Goal: Information Seeking & Learning: Learn about a topic

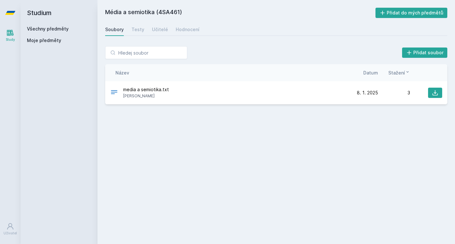
click at [144, 32] on div "Soubory Testy Učitelé Hodnocení" at bounding box center [276, 29] width 342 height 13
click at [149, 31] on div "Soubory Testy Učitelé Hodnocení" at bounding box center [276, 29] width 342 height 13
click at [139, 30] on div "Testy" at bounding box center [137, 29] width 13 height 6
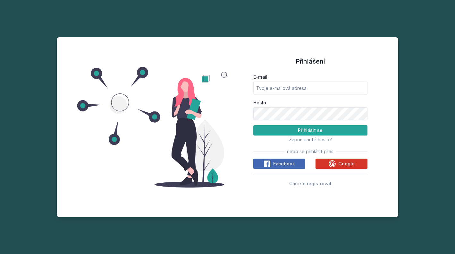
click at [334, 162] on icon at bounding box center [332, 164] width 8 height 8
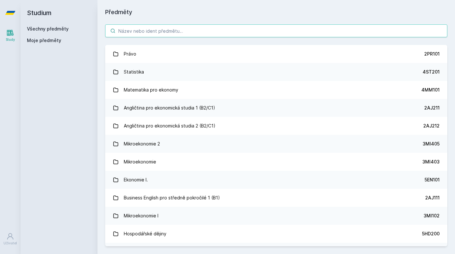
click at [148, 32] on input "search" at bounding box center [276, 30] width 342 height 13
paste input "4SA461"
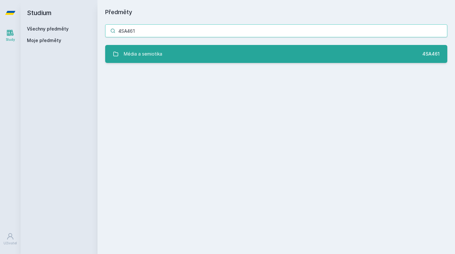
type input "4SA461"
click at [141, 56] on div "Média a semiotika" at bounding box center [143, 53] width 38 height 13
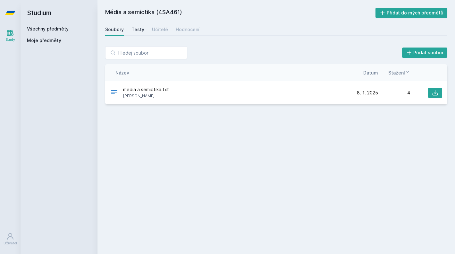
click at [141, 29] on div "Testy" at bounding box center [137, 29] width 13 height 6
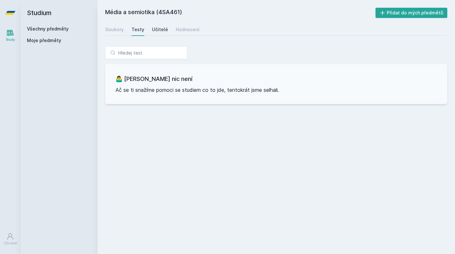
click at [162, 32] on div "Učitelé" at bounding box center [160, 29] width 16 height 6
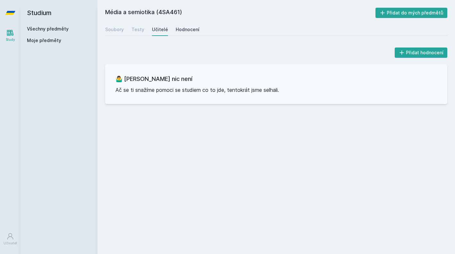
click at [184, 30] on div "Hodnocení" at bounding box center [188, 29] width 24 height 6
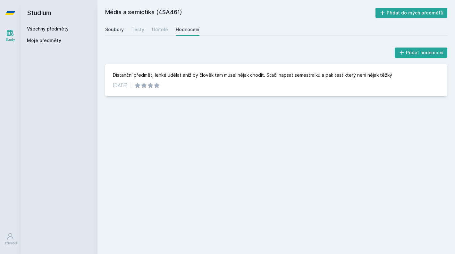
click at [120, 31] on div "Soubory" at bounding box center [114, 29] width 19 height 6
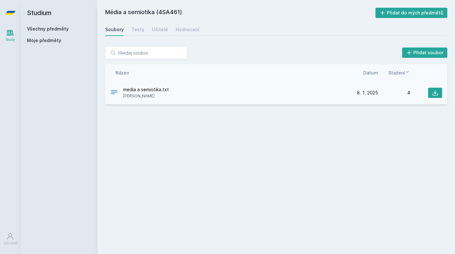
click at [159, 88] on span "media a semiotika.txt" at bounding box center [146, 89] width 46 height 6
click at [433, 92] on icon at bounding box center [435, 92] width 6 height 6
click at [144, 31] on div "Soubory Testy Učitelé Hodnocení" at bounding box center [276, 29] width 342 height 13
click at [138, 31] on div "Testy" at bounding box center [137, 29] width 13 height 6
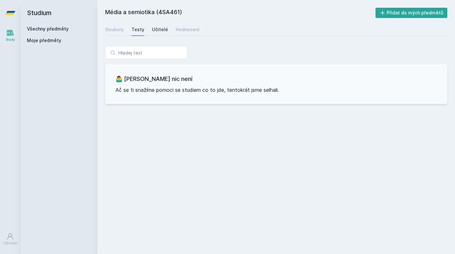
click at [160, 29] on div "Učitelé" at bounding box center [160, 29] width 16 height 6
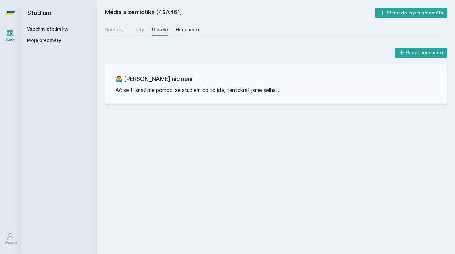
click at [177, 32] on div "Hodnocení" at bounding box center [188, 29] width 24 height 6
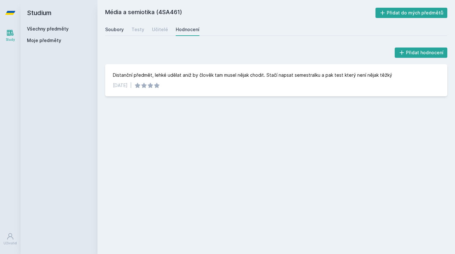
click at [122, 32] on div "Soubory" at bounding box center [114, 29] width 19 height 6
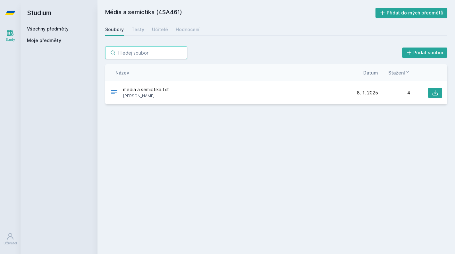
click at [152, 49] on input "search" at bounding box center [146, 52] width 82 height 13
click at [57, 29] on link "Všechny předměty" at bounding box center [48, 28] width 42 height 5
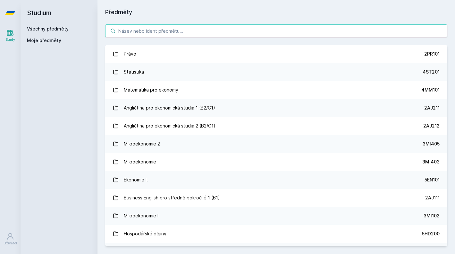
click at [185, 25] on input "search" at bounding box center [276, 30] width 342 height 13
paste input "4IT514"
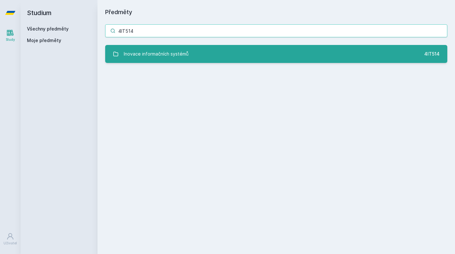
type input "4IT514"
click at [170, 54] on div "Inovace informačních systémů" at bounding box center [156, 53] width 65 height 13
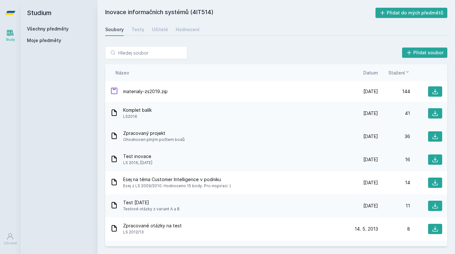
click at [132, 133] on span "Zpracovaný projekt" at bounding box center [154, 133] width 62 height 6
click at [106, 139] on div "Zpracovaný projekt Ohodnocen plným počtem bodů [DATE] [DATE] 36" at bounding box center [276, 136] width 342 height 23
click at [435, 90] on icon at bounding box center [435, 91] width 6 height 6
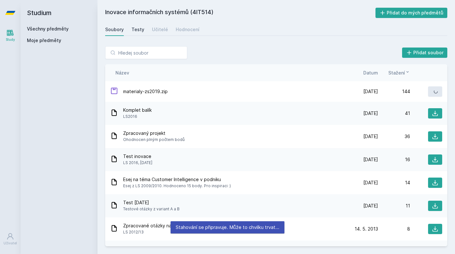
click at [141, 29] on div "Testy" at bounding box center [137, 29] width 13 height 6
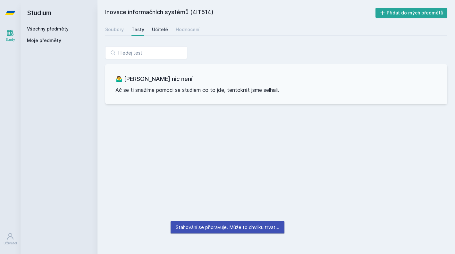
click at [158, 29] on div "Učitelé" at bounding box center [160, 29] width 16 height 6
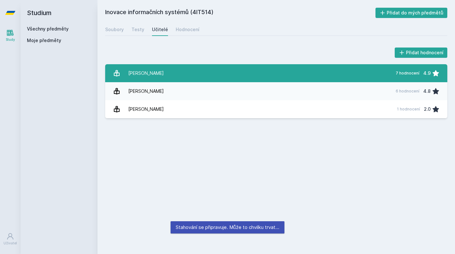
click at [164, 75] on link "[PERSON_NAME] 7 hodnocení 4.9" at bounding box center [276, 73] width 342 height 18
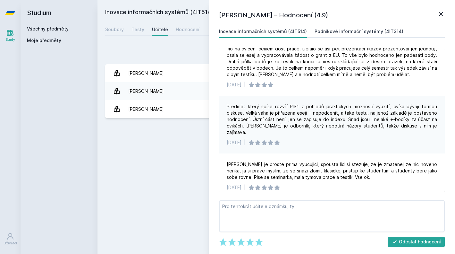
scroll to position [177, 0]
click at [341, 31] on div "Podnikové informační systémy (4IT314)" at bounding box center [358, 31] width 89 height 6
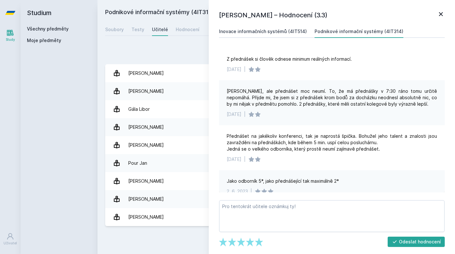
click at [273, 31] on div "Inovace informačních systémů (4IT514)" at bounding box center [263, 31] width 88 height 6
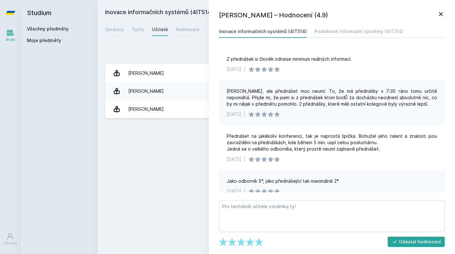
click at [438, 14] on icon at bounding box center [441, 14] width 8 height 8
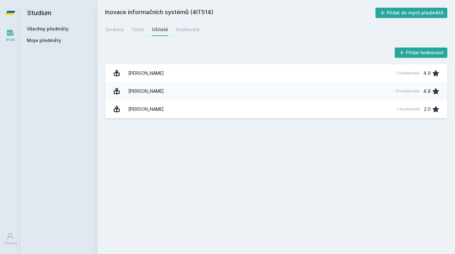
click at [183, 37] on div "Inovace informačních systémů (4IT514) Přidat do mých předmětů [GEOGRAPHIC_DATA]…" at bounding box center [276, 127] width 342 height 238
click at [185, 30] on div "Hodnocení" at bounding box center [188, 29] width 24 height 6
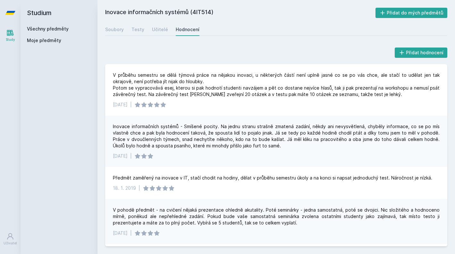
click at [64, 26] on link "Všechny předměty" at bounding box center [48, 28] width 42 height 5
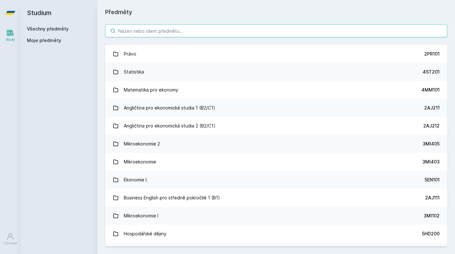
click at [145, 34] on input "search" at bounding box center [276, 30] width 342 height 13
paste input "4IT496"
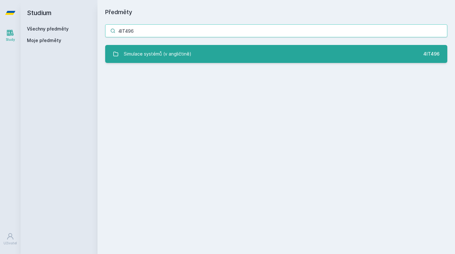
type input "4IT496"
click at [196, 51] on link "Simulace systémů (v angličtině) 4IT496" at bounding box center [276, 54] width 342 height 18
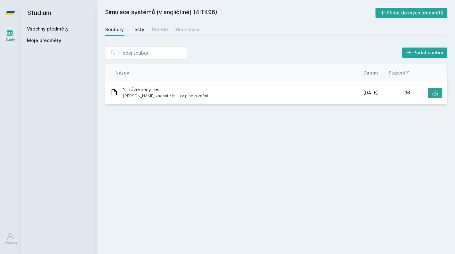
click at [138, 27] on div "Testy" at bounding box center [137, 29] width 13 height 6
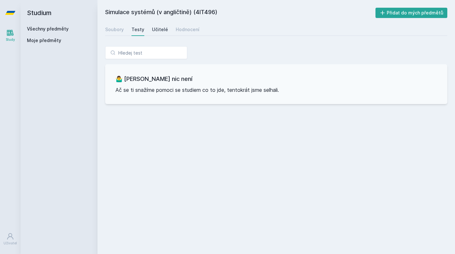
click at [155, 30] on div "Učitelé" at bounding box center [160, 29] width 16 height 6
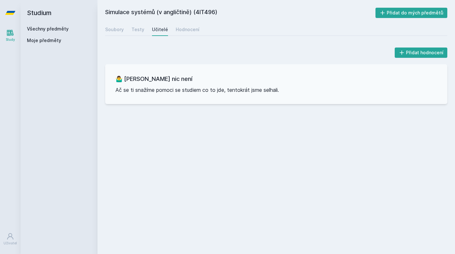
click at [215, 29] on div "Soubory Testy Učitelé Hodnocení" at bounding box center [276, 29] width 342 height 13
click at [184, 30] on div "Hodnocení" at bounding box center [188, 29] width 24 height 6
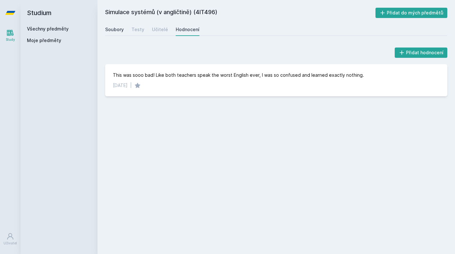
click at [116, 30] on div "Soubory" at bounding box center [114, 29] width 19 height 6
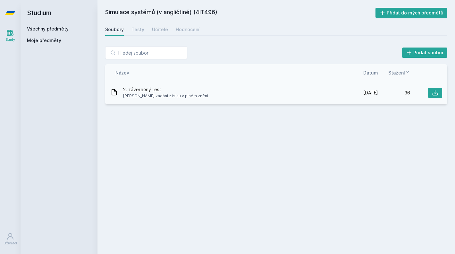
click at [139, 89] on span "2. závěrečný test" at bounding box center [165, 89] width 85 height 6
click at [211, 13] on h2 "Simulace systémů (v angličtině) (4IT496)" at bounding box center [240, 13] width 270 height 10
copy h2 "4IT496"
click at [151, 83] on div "2. závěrečný test Jen zadání z isisu v plném znění [DATE] [DATE] 36" at bounding box center [276, 92] width 342 height 23
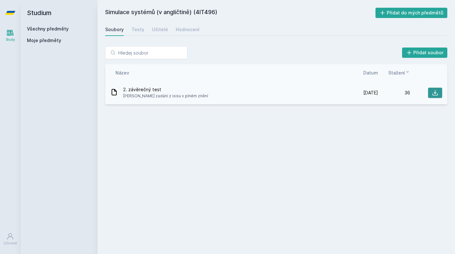
click at [432, 92] on icon at bounding box center [435, 92] width 6 height 6
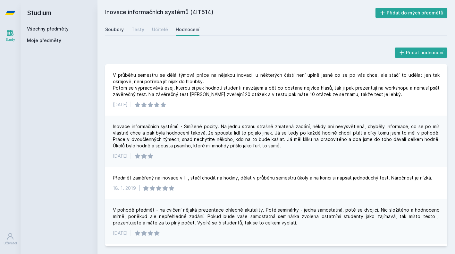
click at [115, 29] on div "Soubory" at bounding box center [114, 29] width 19 height 6
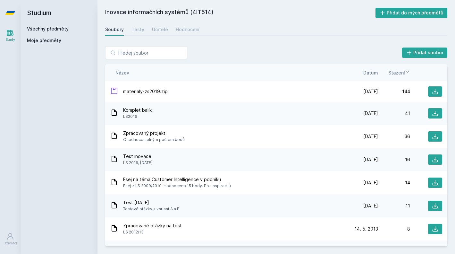
click at [66, 28] on link "Všechny předměty" at bounding box center [48, 28] width 42 height 5
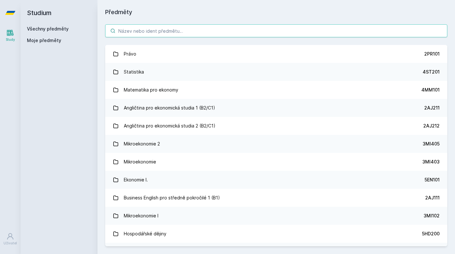
click at [165, 33] on input "search" at bounding box center [276, 30] width 342 height 13
paste input "4ME480"
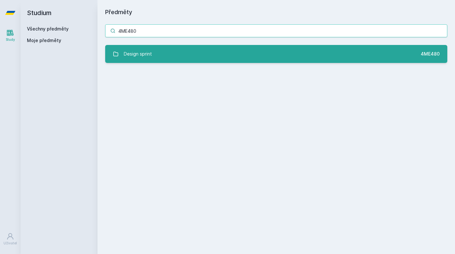
type input "4ME480"
click at [144, 61] on link "Design sprint 4ME480" at bounding box center [276, 54] width 342 height 18
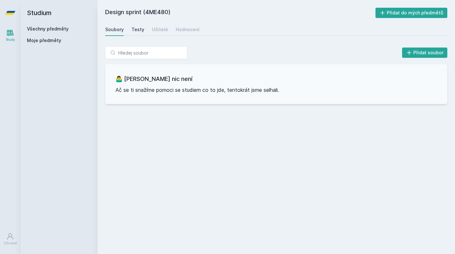
click at [135, 28] on div "Testy" at bounding box center [137, 29] width 13 height 6
click at [162, 29] on div "Učitelé" at bounding box center [160, 29] width 16 height 6
click at [180, 29] on div "Hodnocení" at bounding box center [188, 29] width 24 height 6
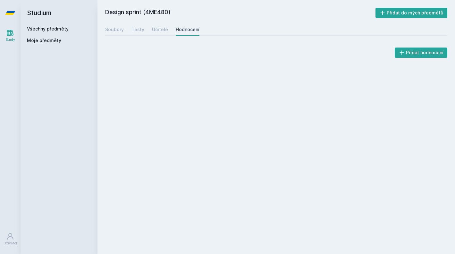
click at [229, 29] on div "Soubory Testy Učitelé Hodnocení" at bounding box center [276, 29] width 342 height 13
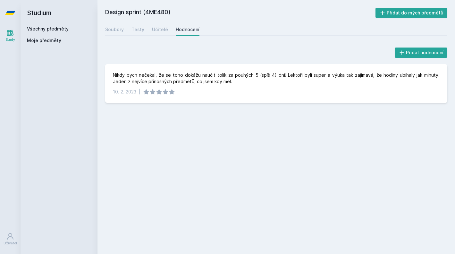
click at [47, 28] on link "Všechny předměty" at bounding box center [48, 28] width 42 height 5
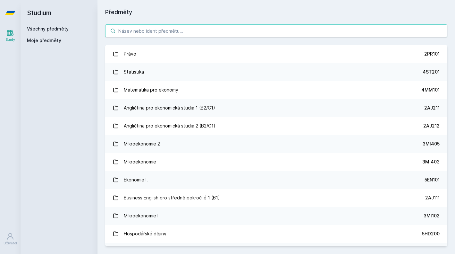
click at [157, 37] on input "search" at bounding box center [276, 30] width 342 height 13
paste input "4ME481"
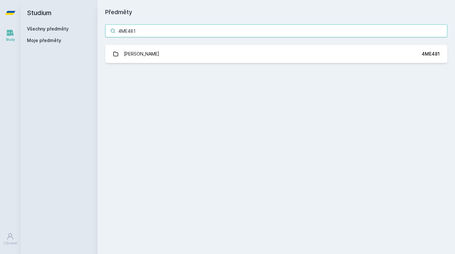
type input "4ME481"
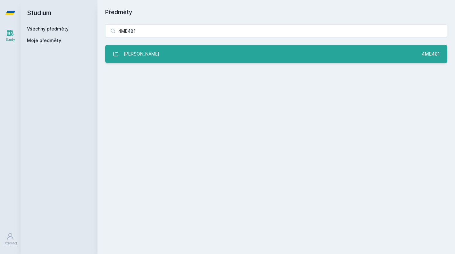
click at [149, 49] on link "Základy UX 4ME481" at bounding box center [276, 54] width 342 height 18
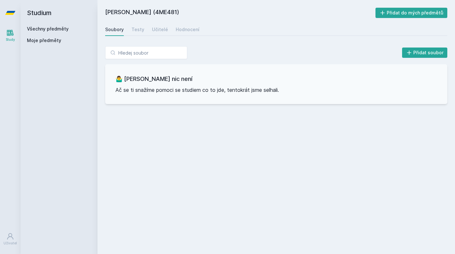
click at [135, 37] on div "[PERSON_NAME] (4ME481) Přidat do mých předmětů [GEOGRAPHIC_DATA] Testy Učitelé …" at bounding box center [276, 127] width 342 height 238
click at [137, 31] on div "Testy" at bounding box center [137, 29] width 13 height 6
click at [160, 31] on div "Učitelé" at bounding box center [160, 29] width 16 height 6
click at [182, 28] on div "Hodnocení" at bounding box center [188, 29] width 24 height 6
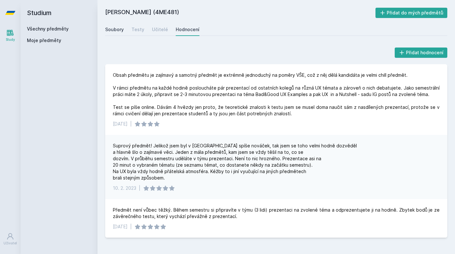
click at [116, 27] on div "Soubory" at bounding box center [114, 29] width 19 height 6
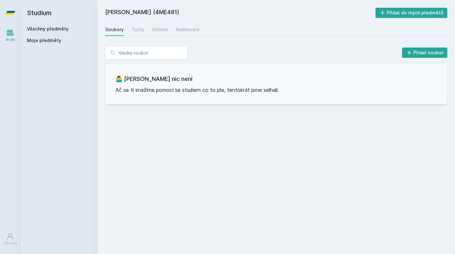
click at [145, 32] on div "Soubory Testy Učitelé Hodnocení" at bounding box center [276, 29] width 342 height 13
click at [138, 31] on div "Testy" at bounding box center [137, 29] width 13 height 6
click at [152, 31] on div "Učitelé" at bounding box center [160, 29] width 16 height 6
click at [176, 31] on div "Hodnocení" at bounding box center [188, 29] width 24 height 6
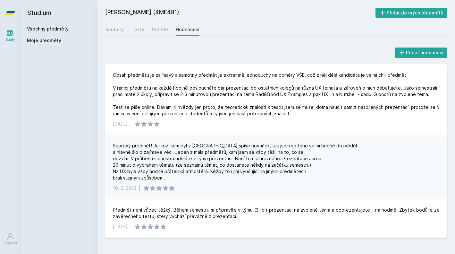
click at [67, 30] on link "Všechny předměty" at bounding box center [48, 28] width 42 height 5
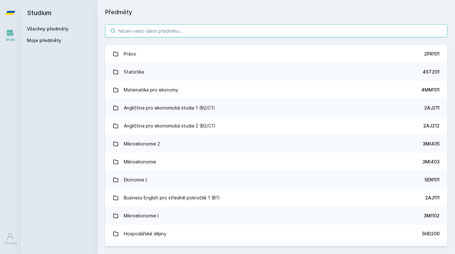
click at [127, 28] on input "search" at bounding box center [276, 30] width 342 height 13
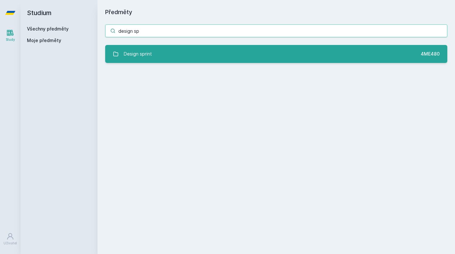
type input "design sp"
click at [145, 51] on div "Design sprint" at bounding box center [138, 53] width 28 height 13
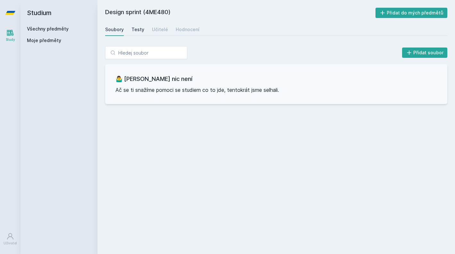
click at [139, 31] on div "Testy" at bounding box center [137, 29] width 13 height 6
click at [155, 29] on div "Učitelé" at bounding box center [160, 29] width 16 height 6
click at [177, 30] on div "Hodnocení" at bounding box center [188, 29] width 24 height 6
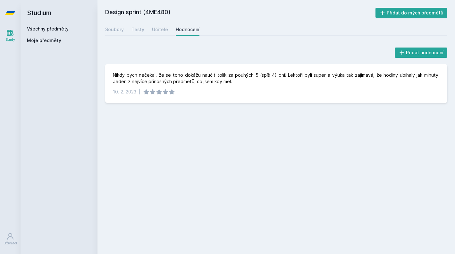
click at [328, 0] on div "Design sprint (4ME480) Přidat do mých předmětů [GEOGRAPHIC_DATA] Testy Učitelé …" at bounding box center [275, 127] width 357 height 254
